Goal: Communication & Community: Answer question/provide support

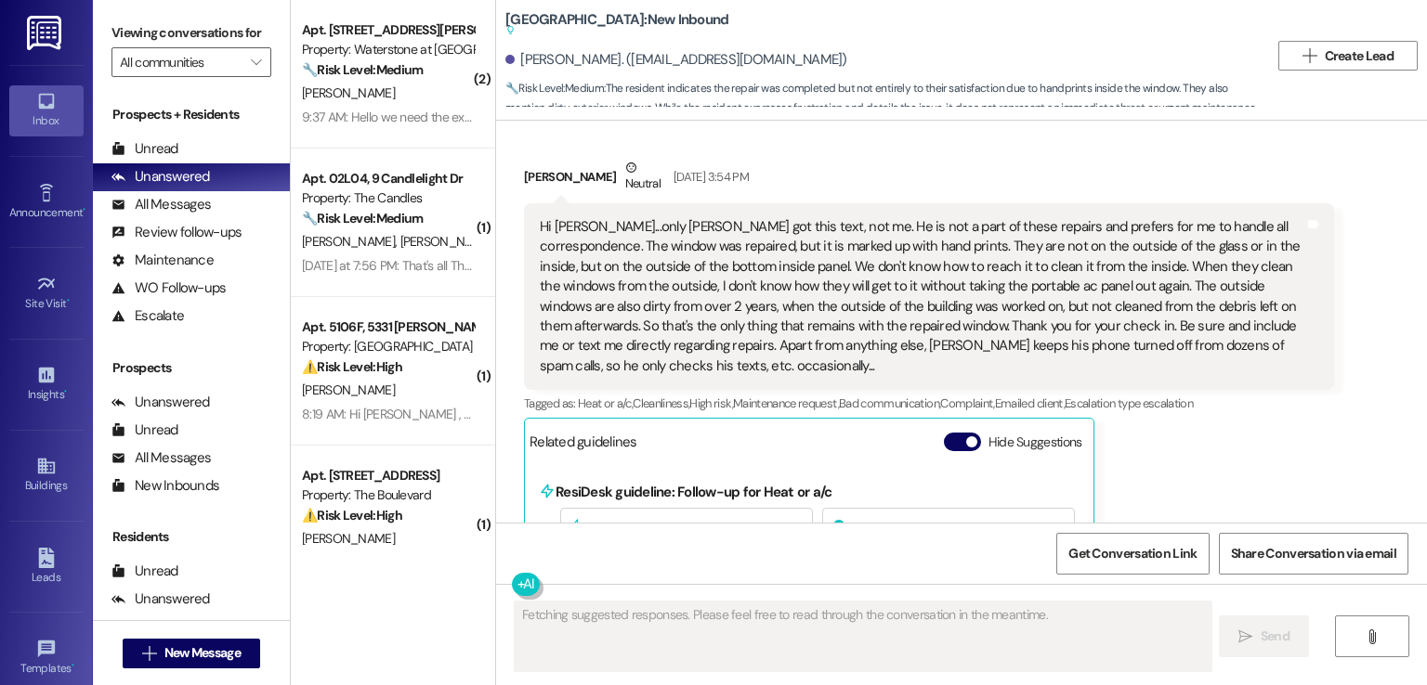
scroll to position [264, 0]
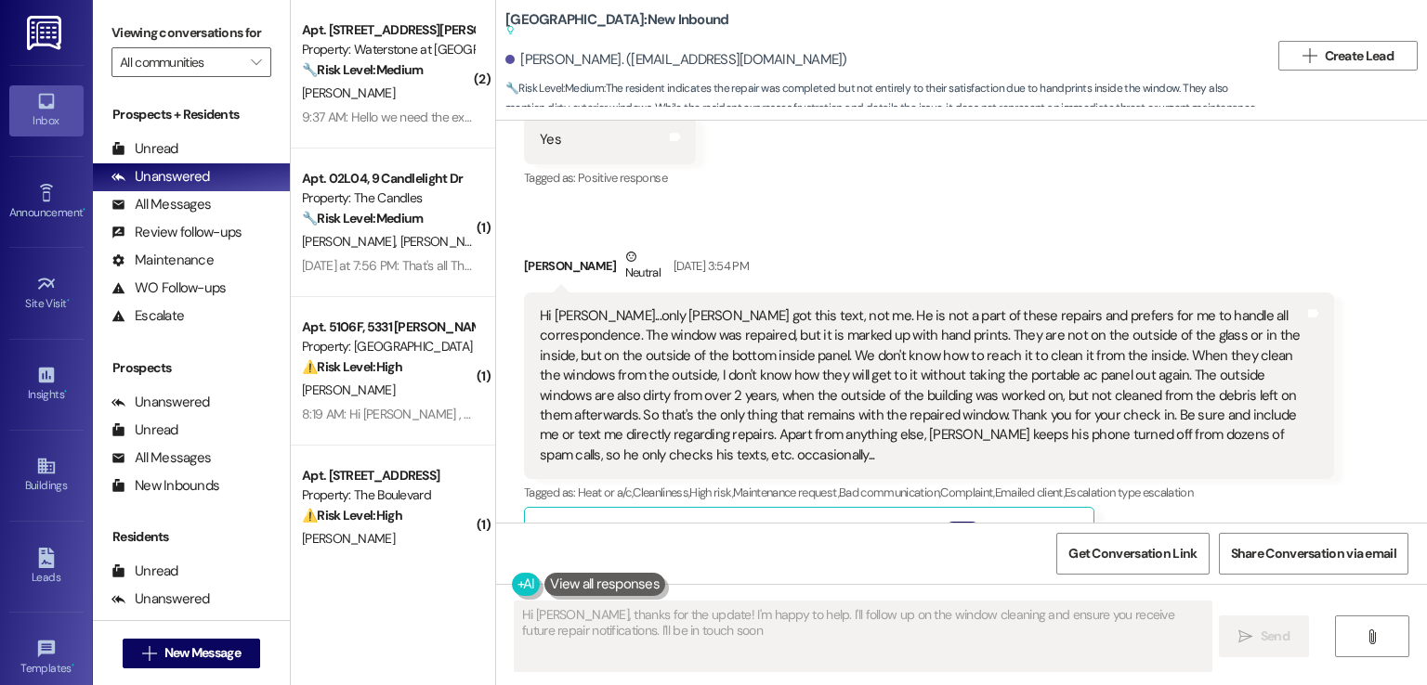
type textarea "Hi [PERSON_NAME], thanks for the update! I'm happy to help. I'll follow up on t…"
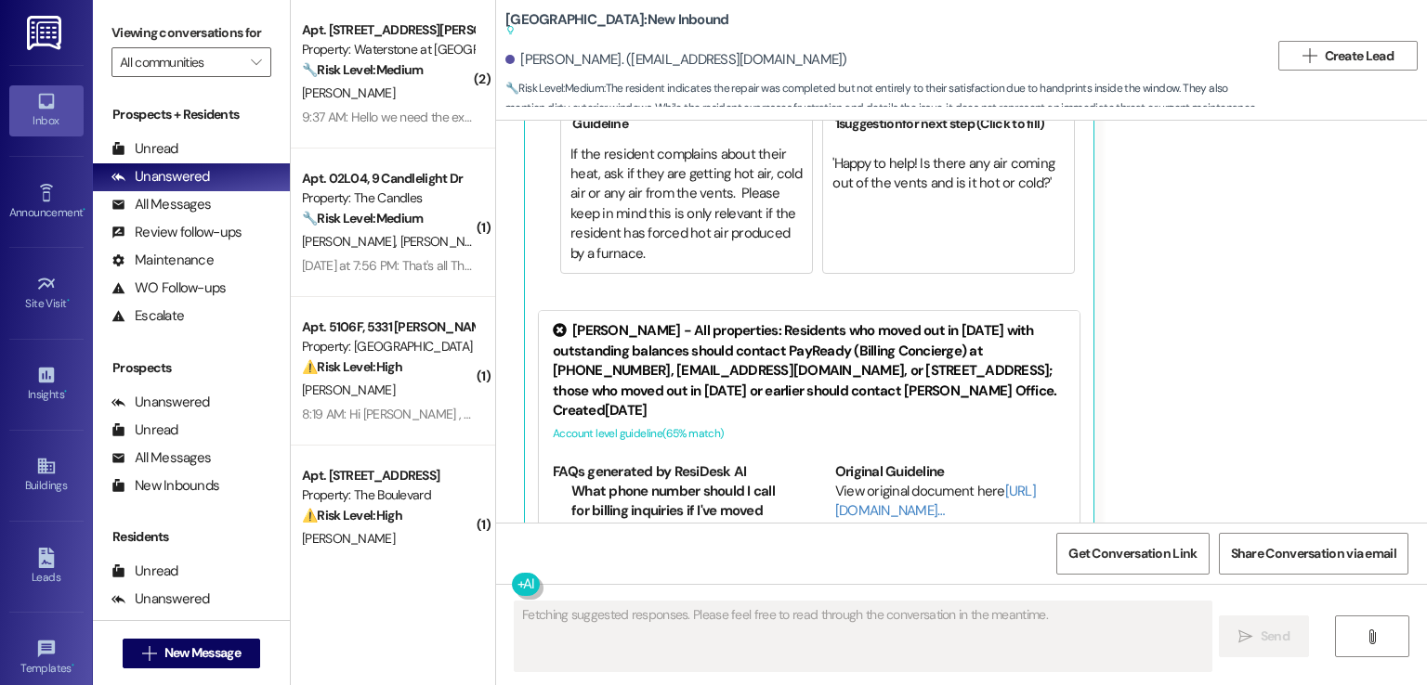
scroll to position [821, 0]
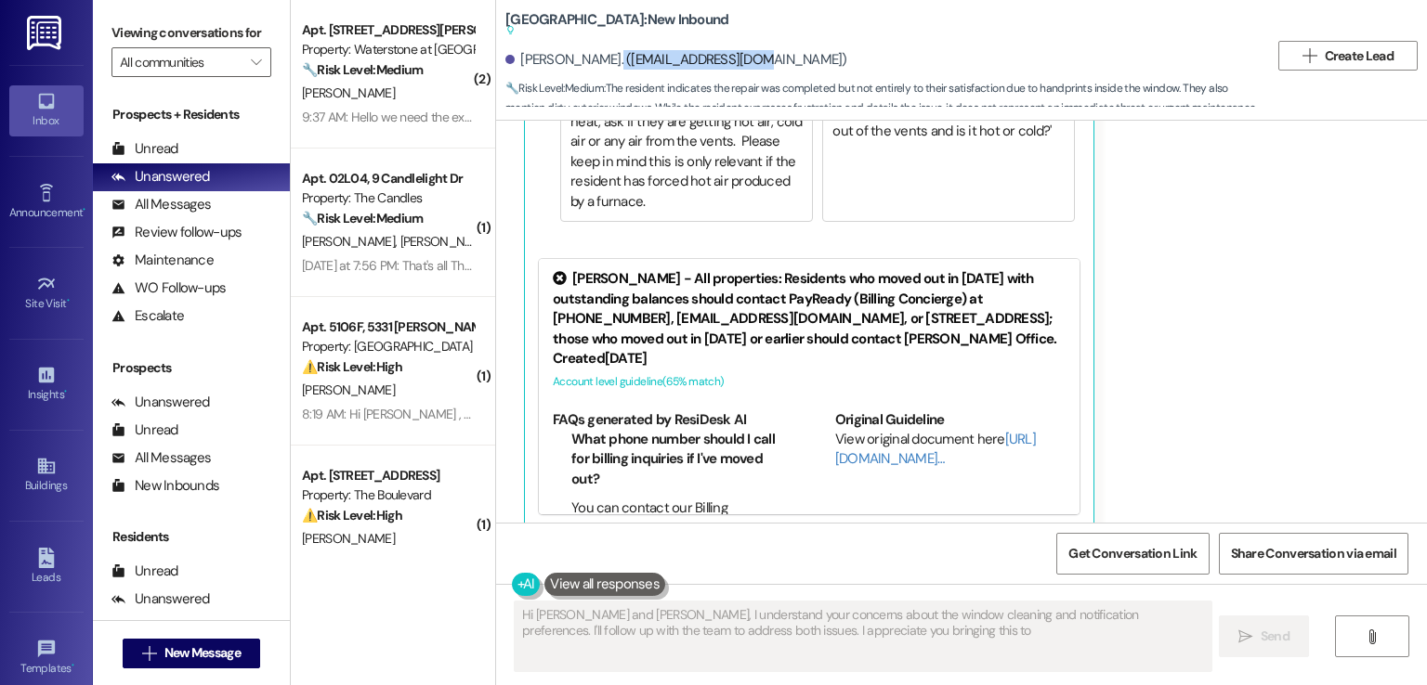
drag, startPoint x: 724, startPoint y: 59, endPoint x: 584, endPoint y: 60, distance: 140.2
click at [584, 60] on div "[PERSON_NAME]. ([EMAIL_ADDRESS][DOMAIN_NAME])" at bounding box center [676, 60] width 342 height 20
type textarea "Hi Sally and Darrin, I understand your concerns about the window cleaning and n…"
copy div "simsdarrin3@gmail.com"
